Goal: Navigation & Orientation: Find specific page/section

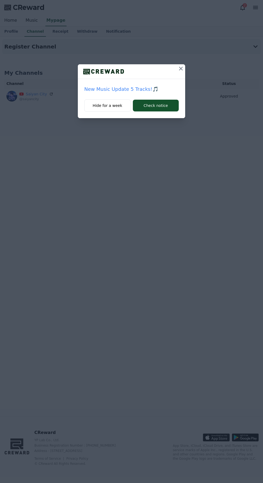
click at [180, 71] on icon at bounding box center [180, 68] width 6 height 6
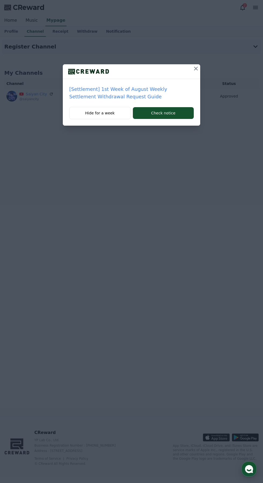
click at [181, 70] on div at bounding box center [131, 71] width 137 height 15
click at [198, 68] on icon at bounding box center [195, 68] width 6 height 6
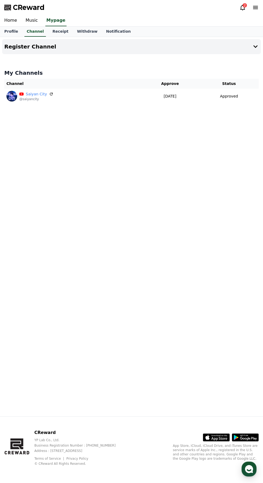
click at [243, 9] on icon at bounding box center [242, 8] width 5 height 6
click at [239, 8] on icon at bounding box center [242, 7] width 6 height 6
click at [242, 8] on icon at bounding box center [242, 7] width 6 height 6
click at [243, 6] on div "2" at bounding box center [244, 5] width 4 height 4
click at [240, 8] on icon at bounding box center [242, 7] width 6 height 6
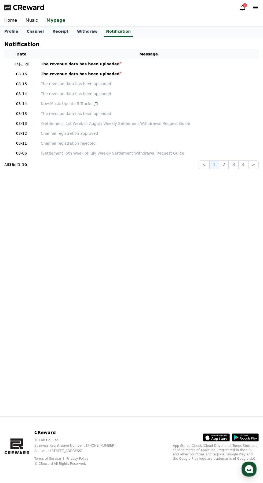
click at [242, 7] on icon at bounding box center [242, 7] width 6 height 6
click at [31, 20] on link "Music" at bounding box center [31, 20] width 21 height 11
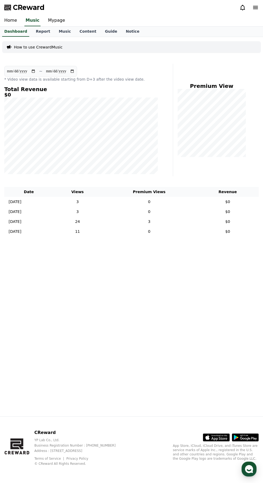
click at [21, 29] on link "Dashboard" at bounding box center [15, 32] width 27 height 10
click at [34, 29] on link "Report" at bounding box center [42, 32] width 23 height 10
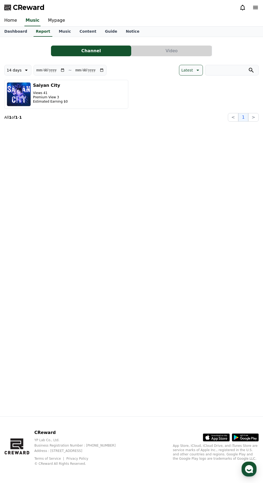
click at [202, 50] on button "Video" at bounding box center [171, 51] width 80 height 11
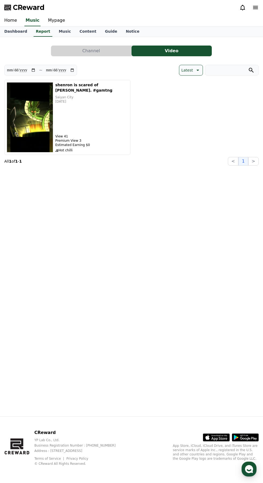
click at [75, 28] on link "Content" at bounding box center [87, 32] width 25 height 10
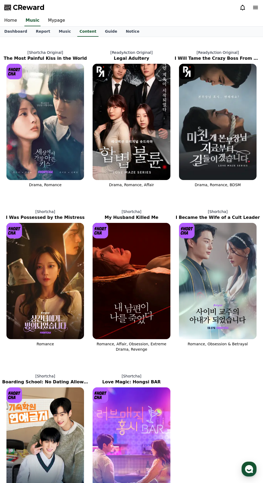
click at [60, 23] on link "Mypage" at bounding box center [56, 20] width 25 height 11
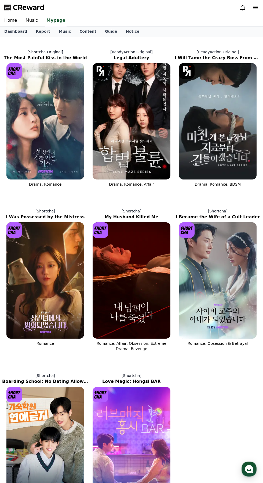
click at [18, 32] on link "Dashboard" at bounding box center [15, 32] width 31 height 10
